Goal: Task Accomplishment & Management: Manage account settings

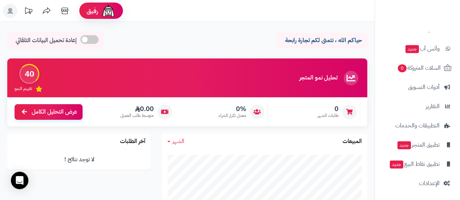
scroll to position [151, 0]
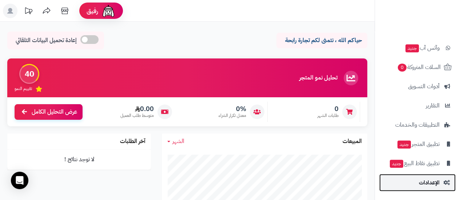
click at [428, 186] on span "الإعدادات" at bounding box center [429, 183] width 21 height 10
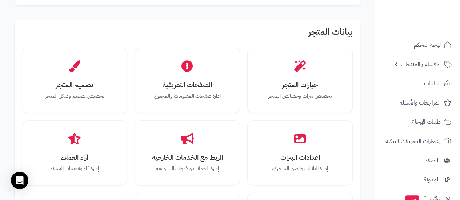
scroll to position [212, 0]
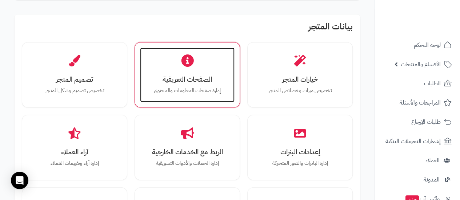
click at [193, 63] on icon at bounding box center [187, 61] width 13 height 13
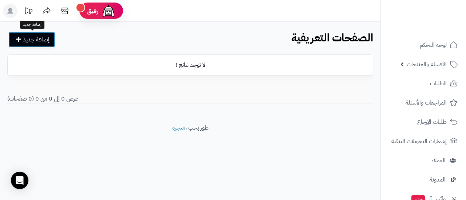
click at [39, 44] on link "إضافة جديد" at bounding box center [31, 40] width 47 height 16
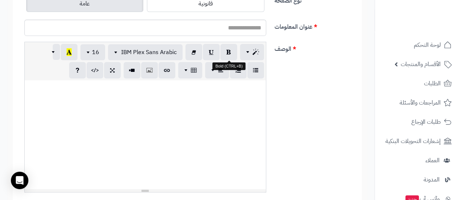
scroll to position [92, 0]
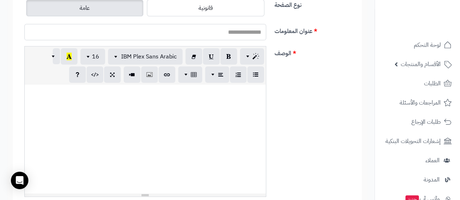
click at [253, 34] on input "عنوان المعلومات" at bounding box center [145, 32] width 242 height 16
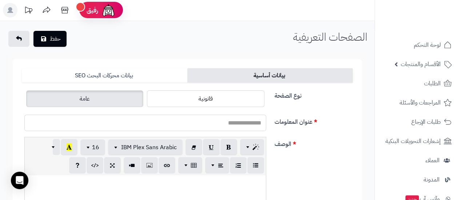
scroll to position [0, 0]
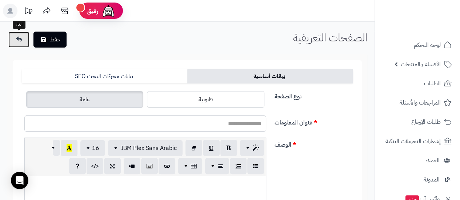
click at [19, 40] on icon at bounding box center [19, 39] width 6 height 6
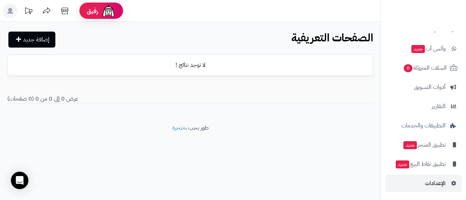
scroll to position [151, 0]
click at [430, 182] on span "الإعدادات" at bounding box center [434, 183] width 21 height 10
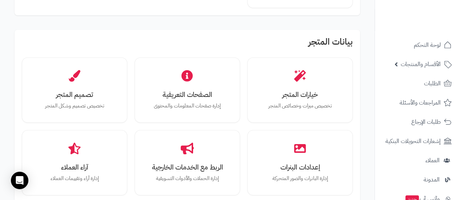
scroll to position [205, 0]
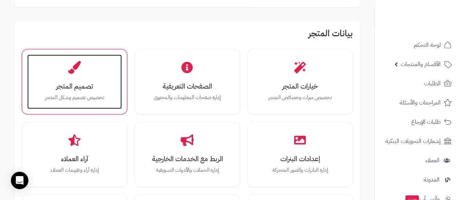
click at [96, 91] on div "تصميم المتجر تخصيص تصميم وشكل المتجر" at bounding box center [74, 82] width 95 height 55
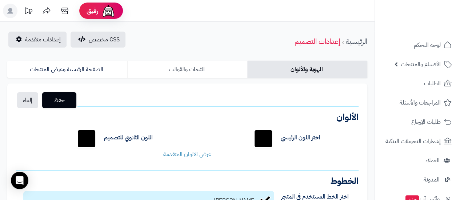
click at [182, 73] on link "الثيمات والقوالب" at bounding box center [187, 69] width 120 height 17
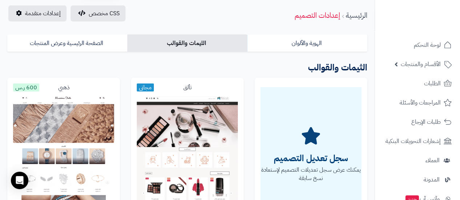
scroll to position [35, 0]
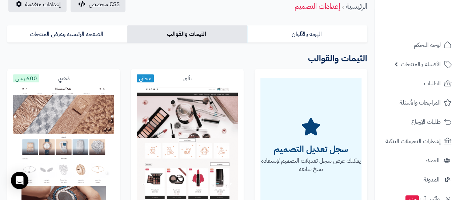
click at [71, 36] on link "الصفحة الرئيسية وعرض المنتجات" at bounding box center [67, 33] width 120 height 17
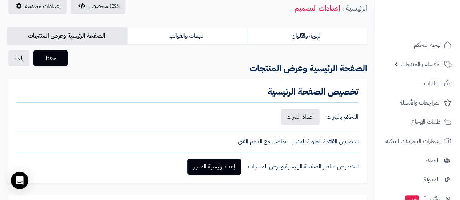
scroll to position [29, 0]
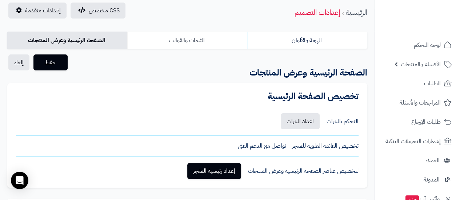
click at [188, 45] on link "الثيمات والقوالب" at bounding box center [187, 40] width 120 height 17
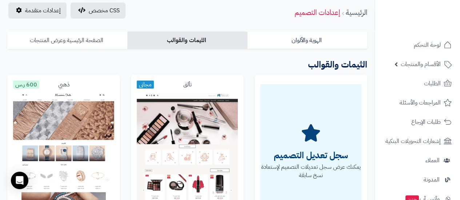
click at [84, 44] on link "الصفحة الرئيسية وعرض المنتجات" at bounding box center [67, 40] width 120 height 17
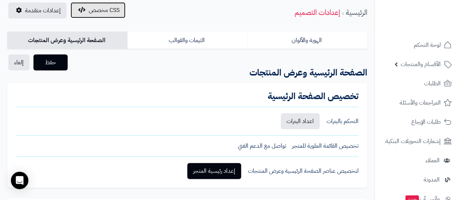
click at [99, 12] on span "CSS مخصص" at bounding box center [104, 10] width 31 height 9
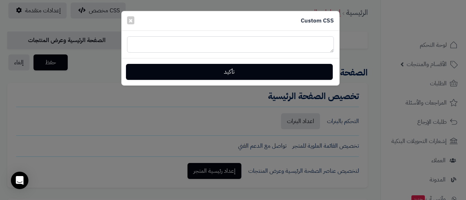
click at [198, 49] on textarea at bounding box center [230, 44] width 207 height 16
click at [165, 37] on textarea at bounding box center [230, 44] width 207 height 16
click at [127, 22] on button "×" at bounding box center [130, 20] width 7 height 8
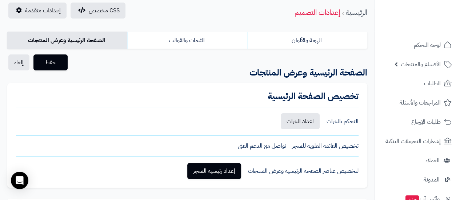
click at [60, 43] on link "الصفحة الرئيسية وعرض المنتجات" at bounding box center [67, 40] width 120 height 17
click at [176, 43] on link "الثيمات والقوالب" at bounding box center [187, 40] width 120 height 17
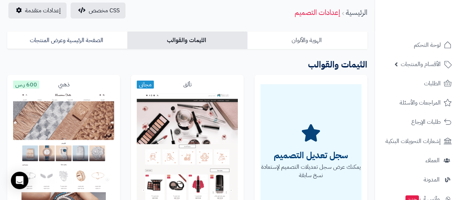
click at [294, 43] on link "الهوية والألوان" at bounding box center [307, 40] width 120 height 17
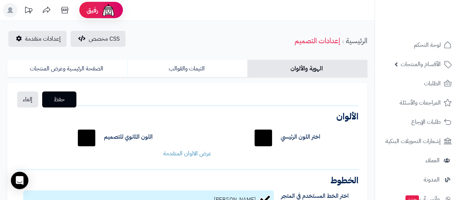
scroll to position [0, 0]
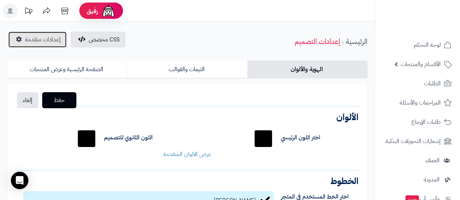
click at [47, 42] on span "إعدادات متقدمة" at bounding box center [43, 39] width 36 height 9
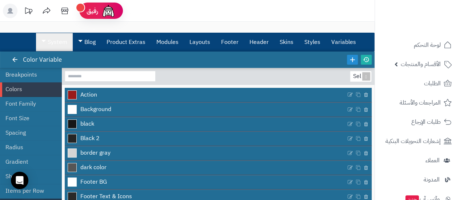
click at [59, 47] on link "System" at bounding box center [54, 42] width 37 height 18
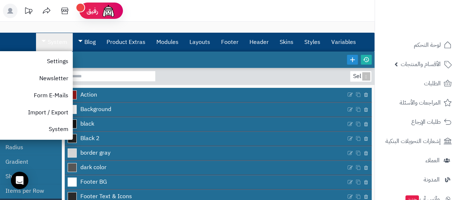
click at [59, 47] on link "System" at bounding box center [54, 42] width 37 height 18
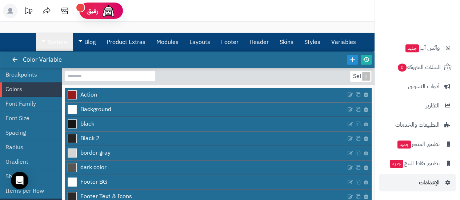
scroll to position [151, 0]
click at [429, 184] on span "الإعدادات" at bounding box center [429, 183] width 21 height 10
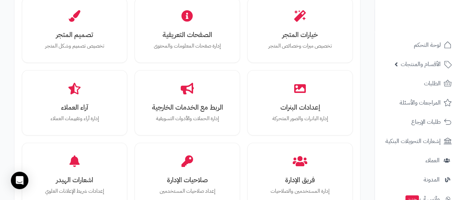
scroll to position [262, 0]
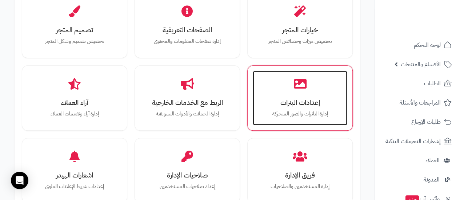
click at [294, 86] on icon at bounding box center [300, 83] width 13 height 13
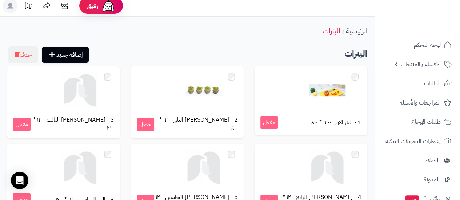
scroll to position [7, 0]
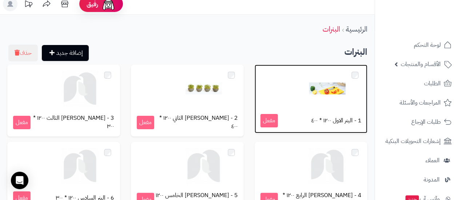
click at [323, 88] on img at bounding box center [327, 89] width 36 height 36
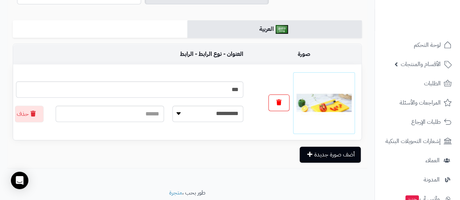
scroll to position [120, 0]
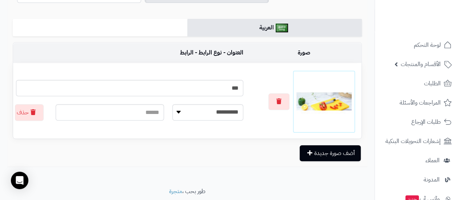
click at [332, 101] on img at bounding box center [323, 101] width 55 height 55
click at [283, 102] on button "button" at bounding box center [278, 101] width 21 height 17
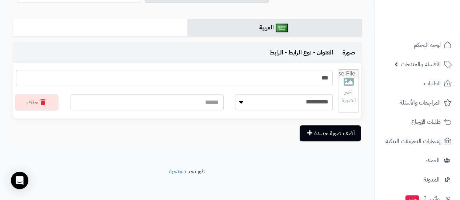
click at [359, 91] on td "اختر الصورة" at bounding box center [349, 90] width 26 height 55
click at [351, 91] on input "file" at bounding box center [348, 90] width 19 height 43
type input "**********"
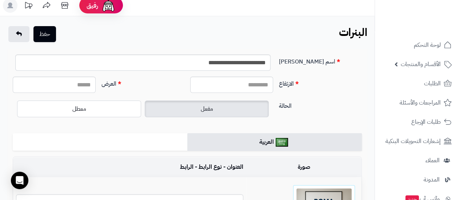
scroll to position [7, 0]
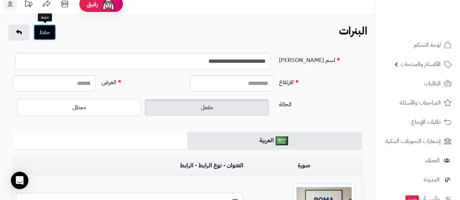
click at [48, 34] on button "حفظ" at bounding box center [44, 32] width 23 height 16
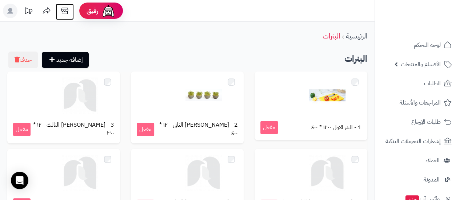
click at [66, 11] on icon at bounding box center [64, 11] width 7 height 7
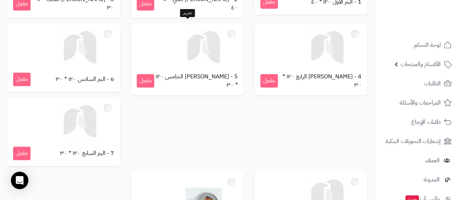
scroll to position [127, 0]
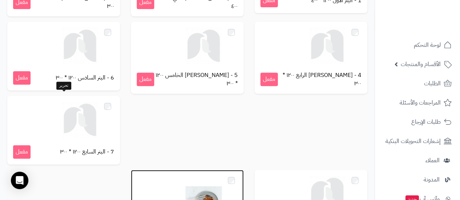
click at [185, 176] on img at bounding box center [203, 194] width 36 height 36
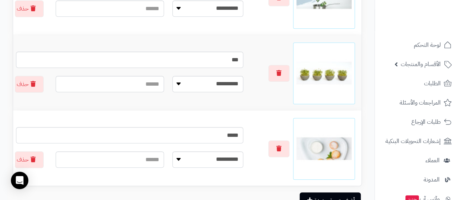
scroll to position [297, 0]
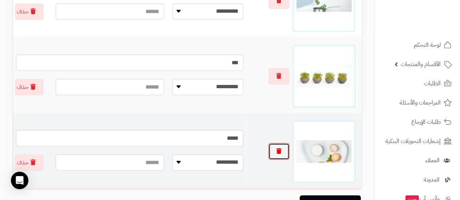
click at [278, 149] on icon "button" at bounding box center [278, 151] width 5 height 6
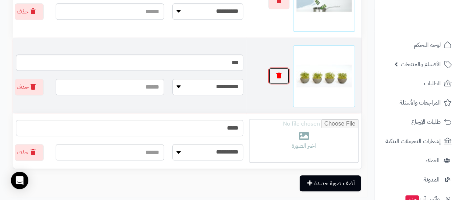
click at [279, 75] on icon "button" at bounding box center [278, 76] width 5 height 6
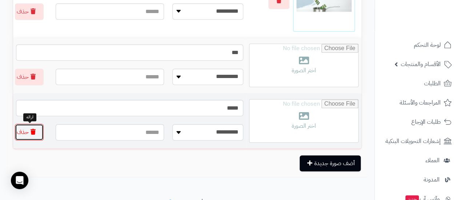
click at [34, 134] on icon "button" at bounding box center [33, 132] width 5 height 6
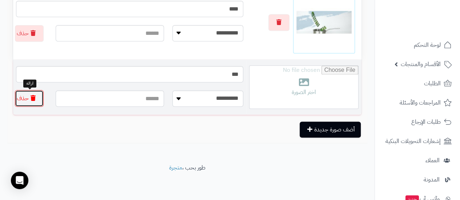
click at [33, 103] on button "حذف" at bounding box center [29, 98] width 29 height 17
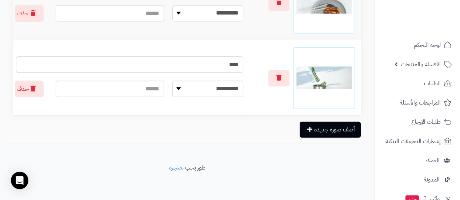
scroll to position [219, 0]
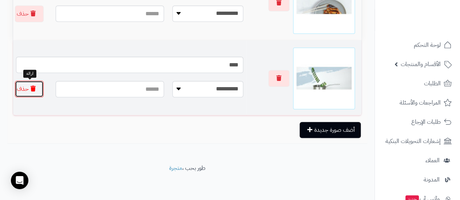
click at [34, 88] on icon "button" at bounding box center [33, 89] width 5 height 6
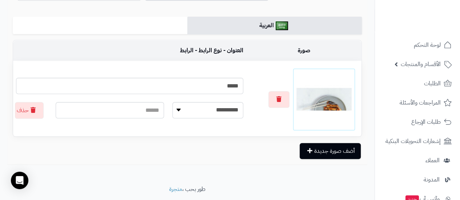
scroll to position [122, 0]
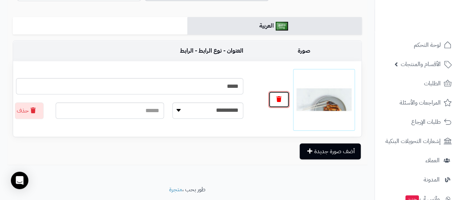
click at [279, 104] on button "button" at bounding box center [278, 99] width 21 height 17
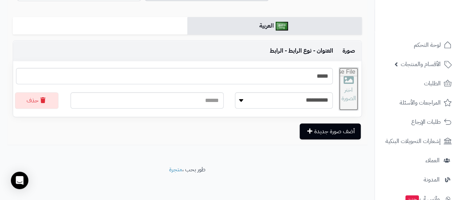
click at [340, 88] on input "file" at bounding box center [348, 89] width 19 height 43
type input "**********"
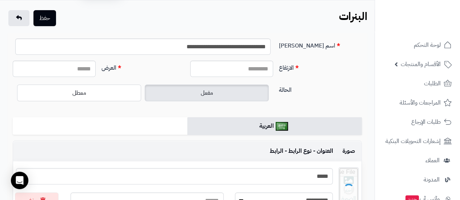
scroll to position [16, 0]
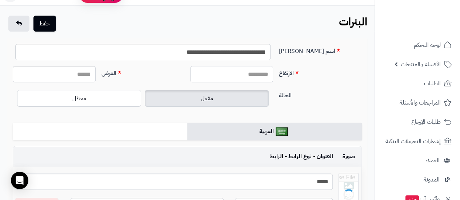
click at [224, 71] on input "الارتفاع" at bounding box center [231, 74] width 83 height 16
type input "****"
click at [82, 76] on input "العرض" at bounding box center [54, 74] width 83 height 16
type input "***"
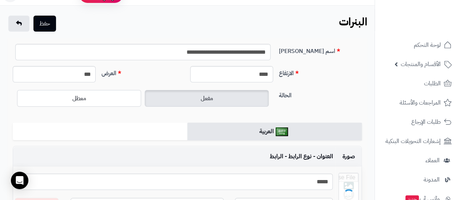
click at [146, 76] on label "العرض" at bounding box center [143, 72] width 89 height 12
click at [96, 76] on input "***" at bounding box center [54, 74] width 83 height 16
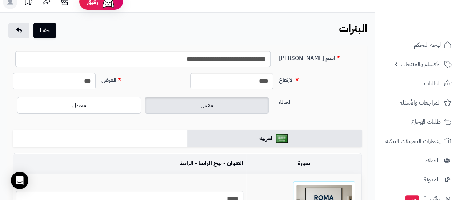
scroll to position [0, 0]
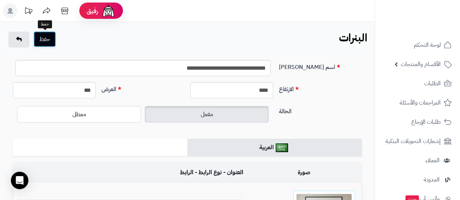
click at [44, 41] on button "حفظ" at bounding box center [44, 39] width 23 height 16
